Goal: Download file/media

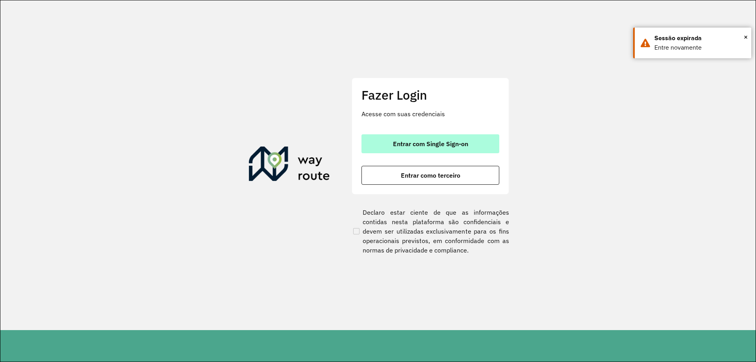
click at [434, 142] on span "Entrar com Single Sign-on" at bounding box center [430, 144] width 75 height 6
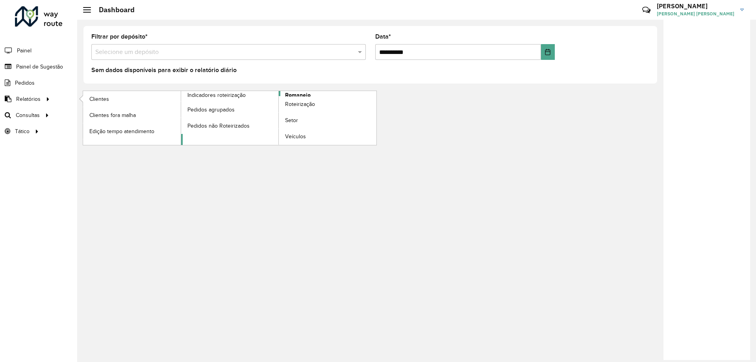
click at [322, 91] on link "Romaneio" at bounding box center [279, 118] width 196 height 54
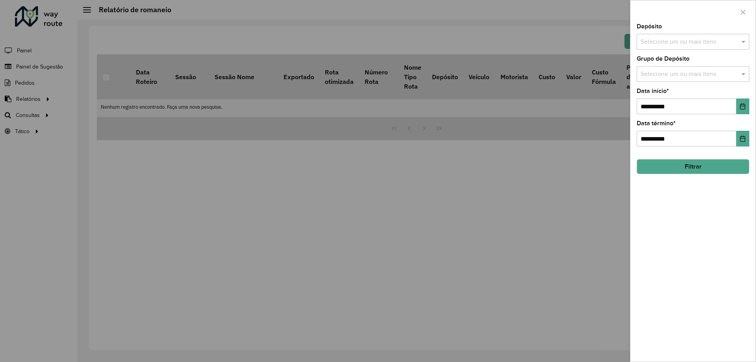
click at [684, 41] on input "text" at bounding box center [689, 41] width 101 height 9
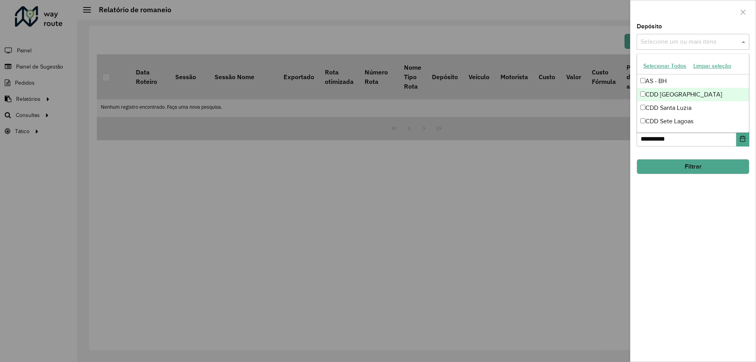
click at [683, 93] on div "CDD [GEOGRAPHIC_DATA]" at bounding box center [693, 94] width 112 height 13
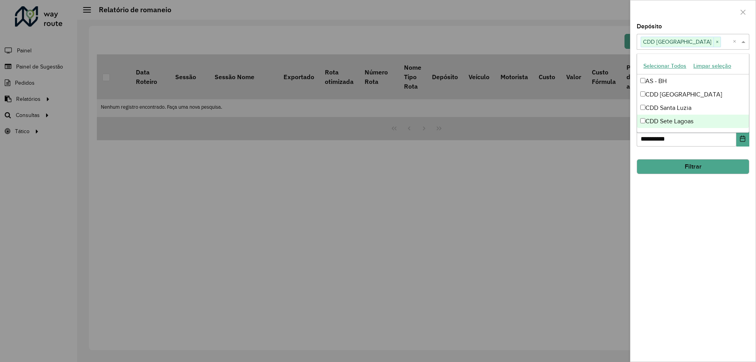
click at [710, 164] on button "Filtrar" at bounding box center [693, 166] width 113 height 15
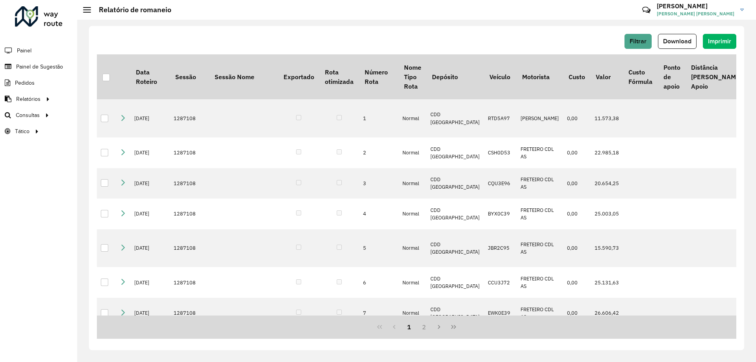
click at [674, 43] on span "Download" at bounding box center [677, 41] width 28 height 7
